Goal: Find specific page/section: Find specific page/section

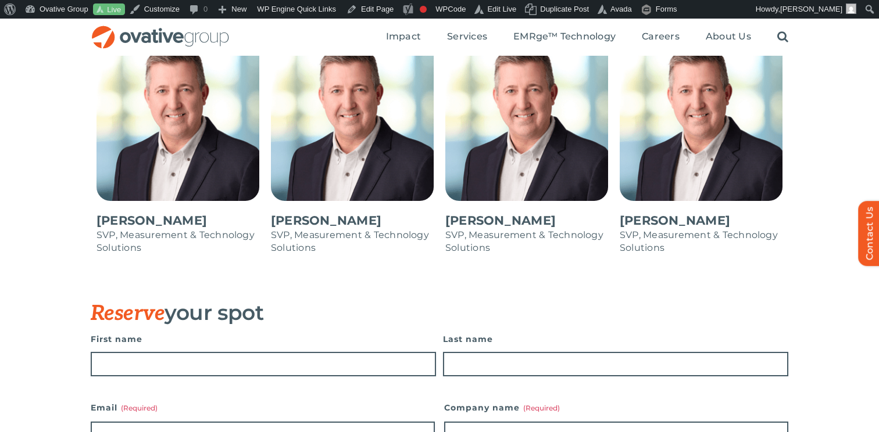
scroll to position [1391, 0]
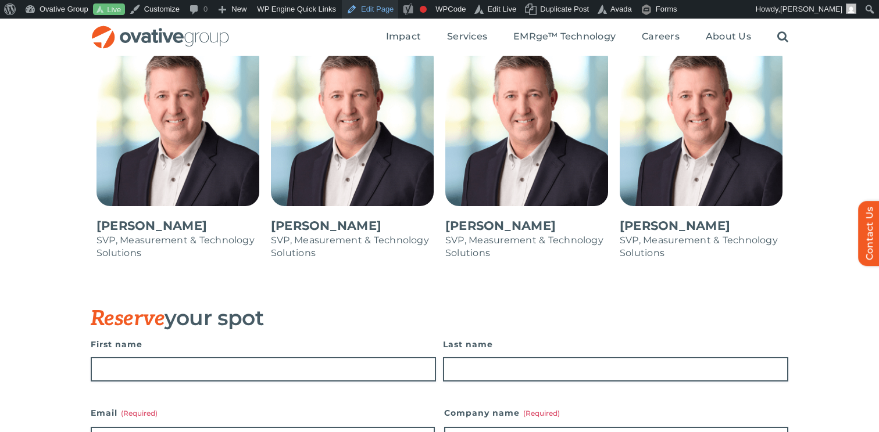
click at [362, 10] on link "Edit Page" at bounding box center [370, 9] width 56 height 19
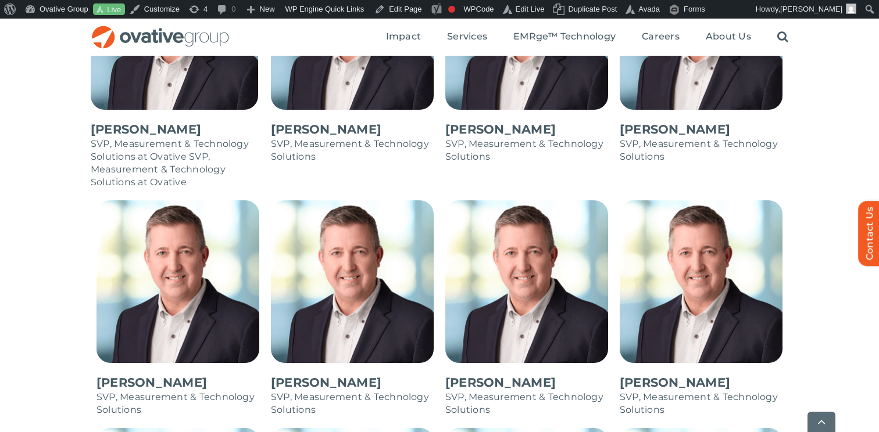
scroll to position [807, 0]
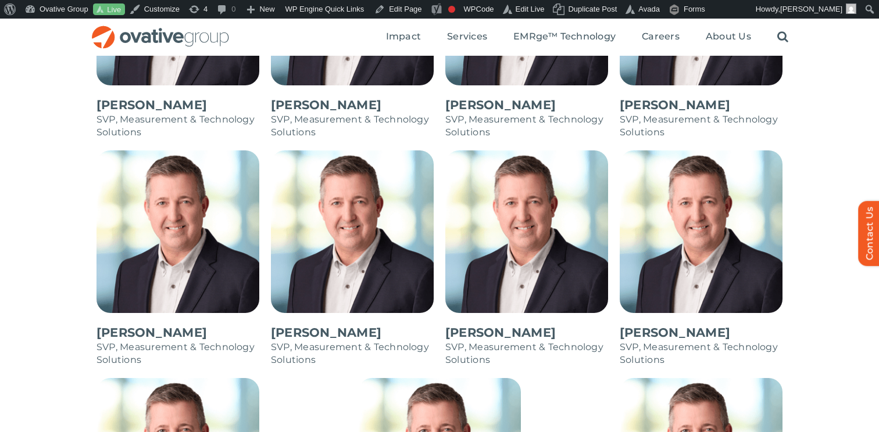
scroll to position [1085, 0]
